Goal: Task Accomplishment & Management: Complete application form

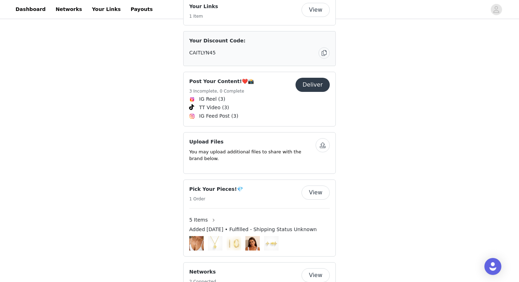
scroll to position [290, 0]
click at [317, 77] on button "Deliver" at bounding box center [313, 84] width 34 height 14
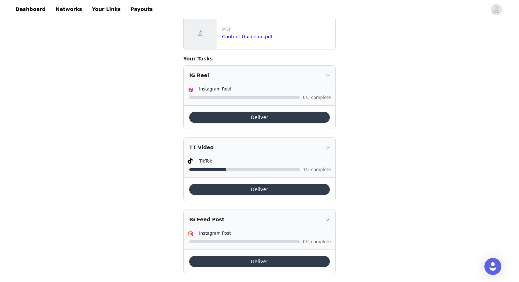
scroll to position [310, 0]
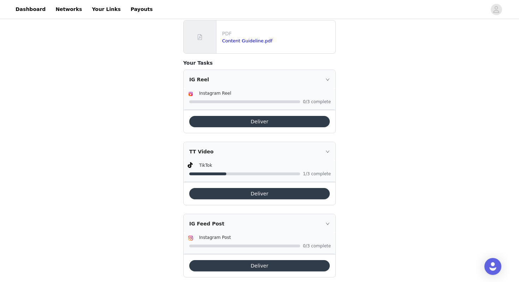
click at [219, 116] on button "Deliver" at bounding box center [259, 121] width 141 height 11
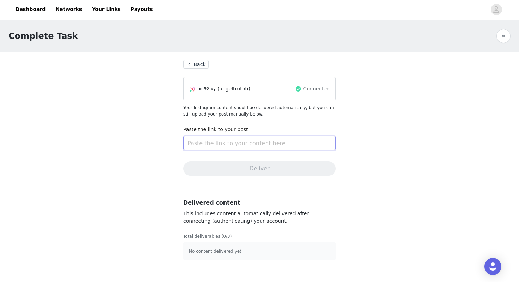
click at [215, 145] on input "text" at bounding box center [259, 143] width 153 height 14
paste input "[URL][DOMAIN_NAME]"
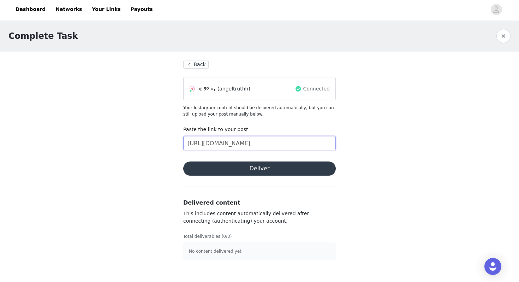
scroll to position [0, 61]
type input "[URL][DOMAIN_NAME]"
click at [137, 165] on div "Complete Task Back c ୨୧ ⋆｡ (angeltruthh) Connected Your Instagram content shoul…" at bounding box center [259, 144] width 519 height 248
click at [204, 172] on button "Deliver" at bounding box center [259, 168] width 153 height 14
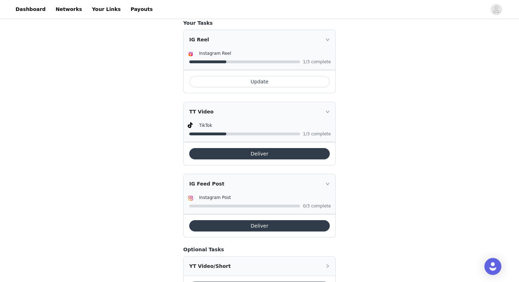
scroll to position [351, 0]
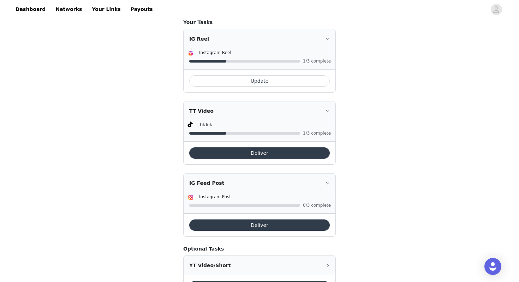
click at [329, 109] on icon "icon: right" at bounding box center [328, 111] width 4 height 4
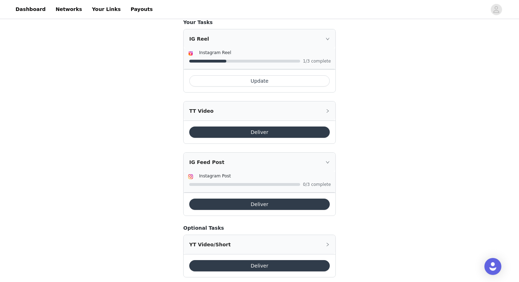
click at [328, 109] on icon "icon: right" at bounding box center [328, 111] width 4 height 4
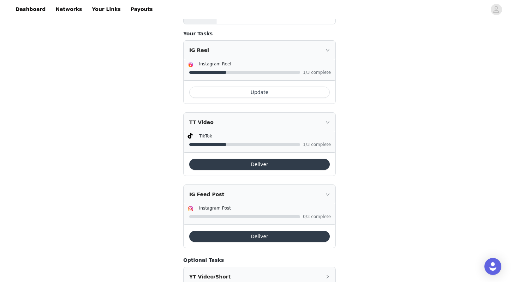
scroll to position [322, 0]
